Goal: Find specific page/section: Find specific page/section

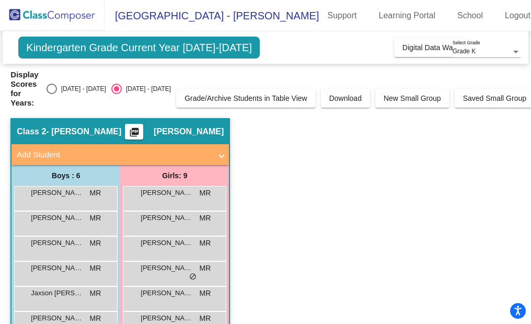
scroll to position [95, 0]
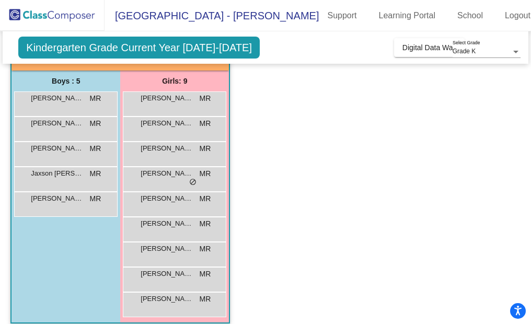
scroll to position [95, 0]
click at [444, 229] on app-classroom "Class 2 - [PERSON_NAME] picture_as_pdf [PERSON_NAME] Add Student First Name Las…" at bounding box center [265, 178] width 510 height 310
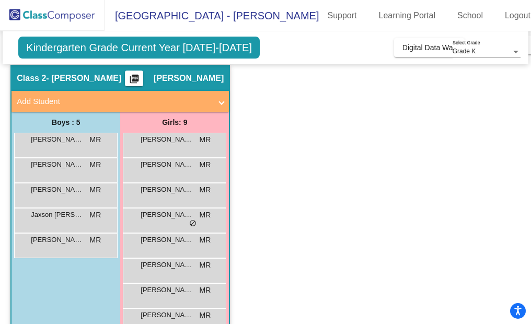
scroll to position [0, 0]
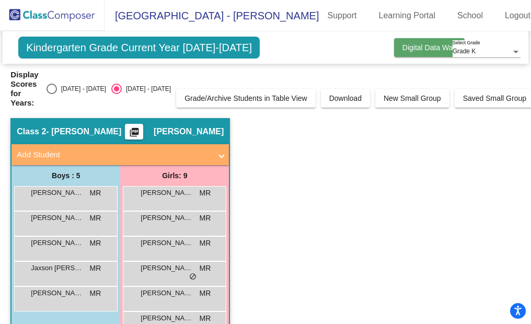
click at [425, 49] on span "Digital Data Wall" at bounding box center [429, 47] width 54 height 8
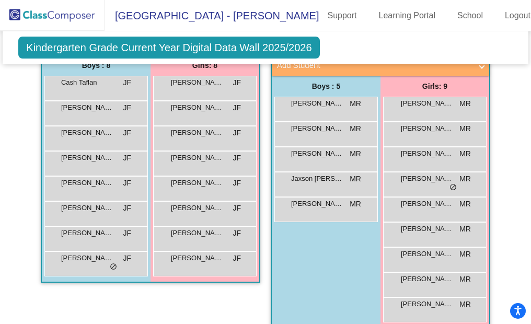
scroll to position [314, 0]
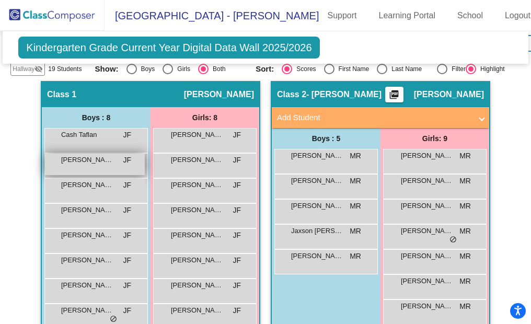
click at [105, 167] on div "[PERSON_NAME] JF lock do_not_disturb_alt" at bounding box center [95, 164] width 100 height 21
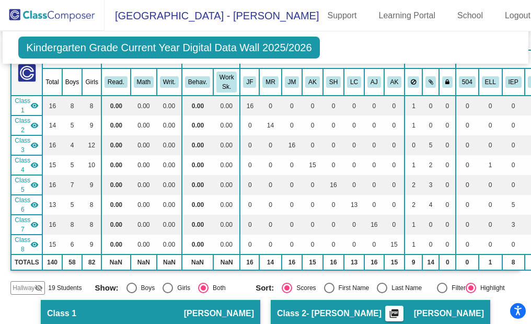
scroll to position [0, 0]
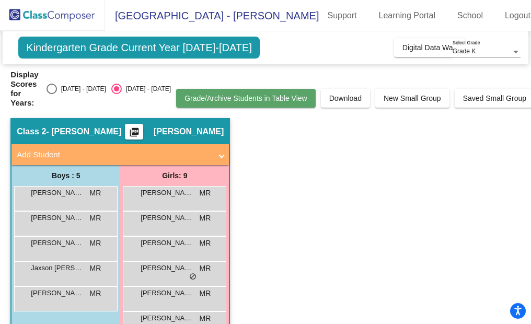
click at [261, 94] on span "Grade/Archive Students in Table View" at bounding box center [246, 98] width 123 height 8
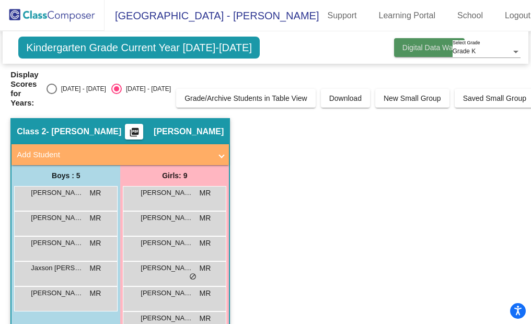
click at [402, 49] on span "Digital Data Wall" at bounding box center [429, 47] width 54 height 8
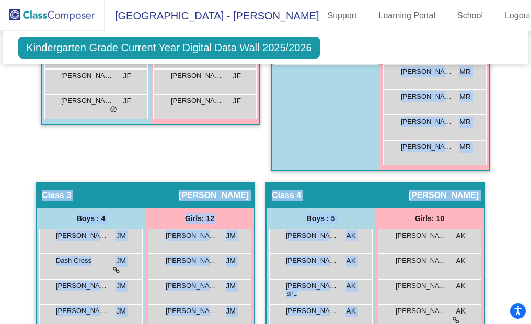
scroll to position [615, 0]
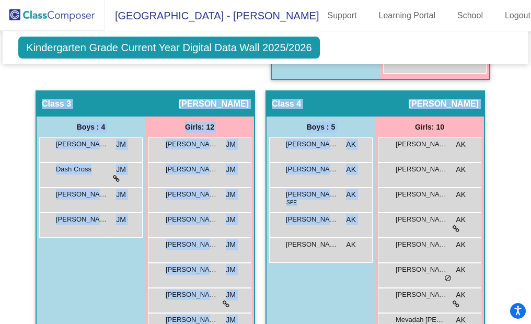
drag, startPoint x: 302, startPoint y: 318, endPoint x: 333, endPoint y: 321, distance: 31.5
click at [333, 321] on mat-sidenav-content "Grade K Select Grade Kindergarten Grade Current Year Digital Data Wall 2025/202…" at bounding box center [265, 177] width 531 height 293
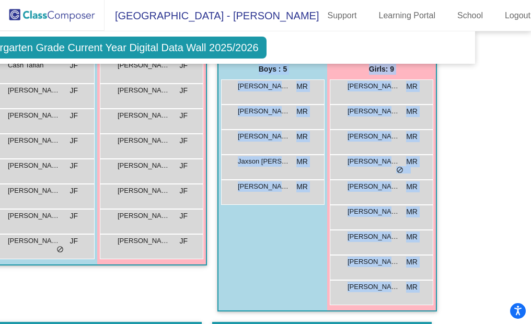
scroll to position [387, 53]
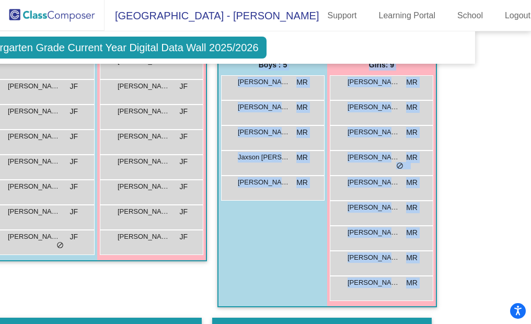
click at [481, 142] on mat-sidenav-content "Grade K Select Grade Kindergarten Grade Current Year Digital Data Wall 2025/202…" at bounding box center [265, 177] width 531 height 293
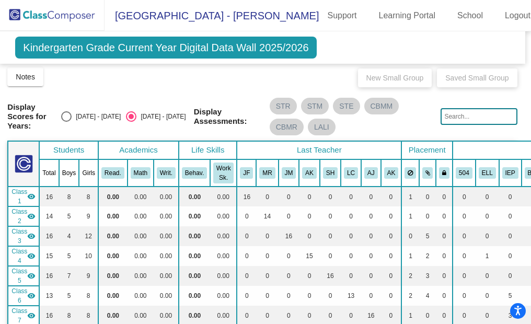
scroll to position [0, 3]
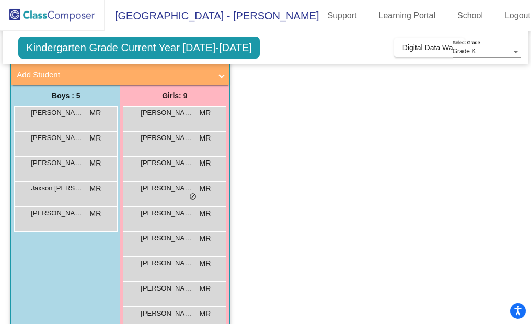
scroll to position [87, 0]
